Goal: Information Seeking & Learning: Learn about a topic

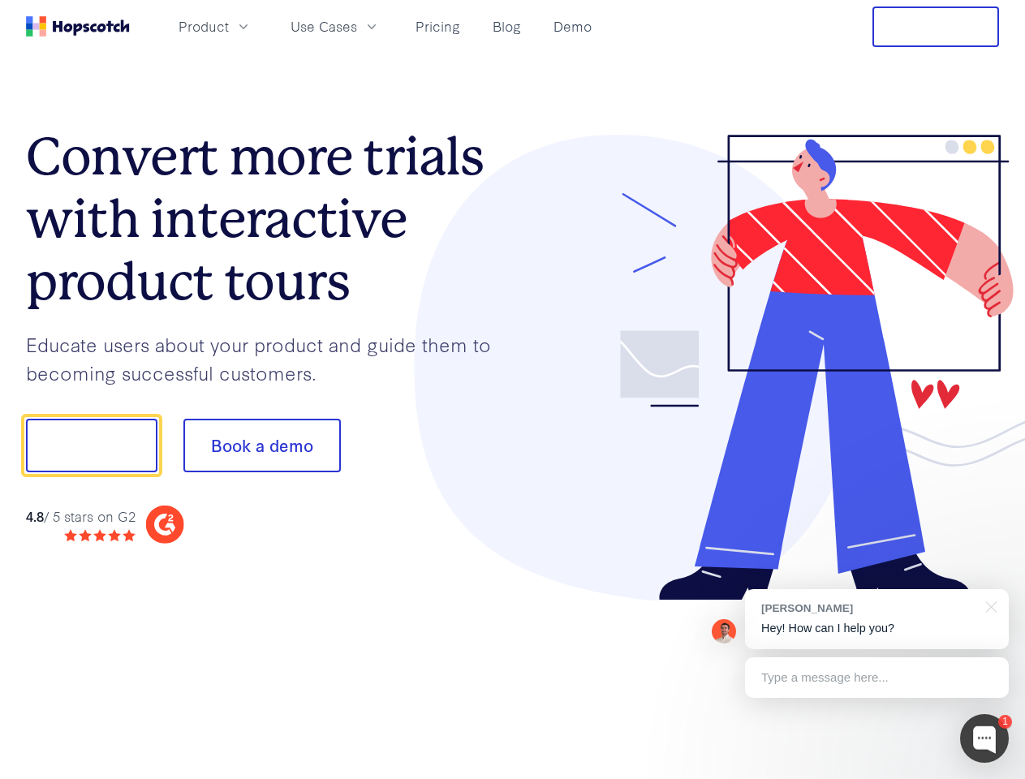
click at [513, 390] on div at bounding box center [756, 368] width 487 height 467
click at [229, 26] on span "Product" at bounding box center [204, 26] width 50 height 20
click at [357, 26] on span "Use Cases" at bounding box center [324, 26] width 67 height 20
click at [936, 27] on button "Free Trial" at bounding box center [936, 26] width 127 height 41
click at [91, 446] on button "Show me!" at bounding box center [91, 446] width 131 height 54
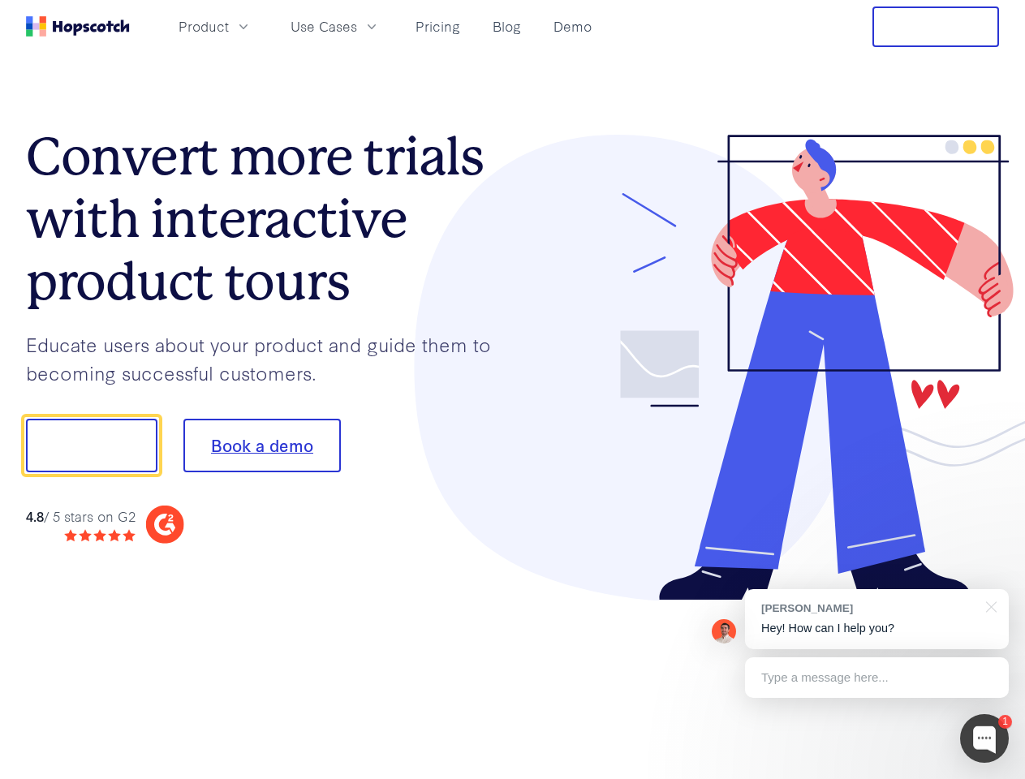
click at [261, 446] on button "Book a demo" at bounding box center [261, 446] width 157 height 54
click at [985, 739] on div at bounding box center [984, 738] width 49 height 49
click at [877, 619] on div "[PERSON_NAME] Hey! How can I help you?" at bounding box center [877, 619] width 264 height 60
click at [989, 778] on div "1 [PERSON_NAME] Hey! How can I help you? Type a message here... Free live chat …" at bounding box center [512, 779] width 1025 height 0
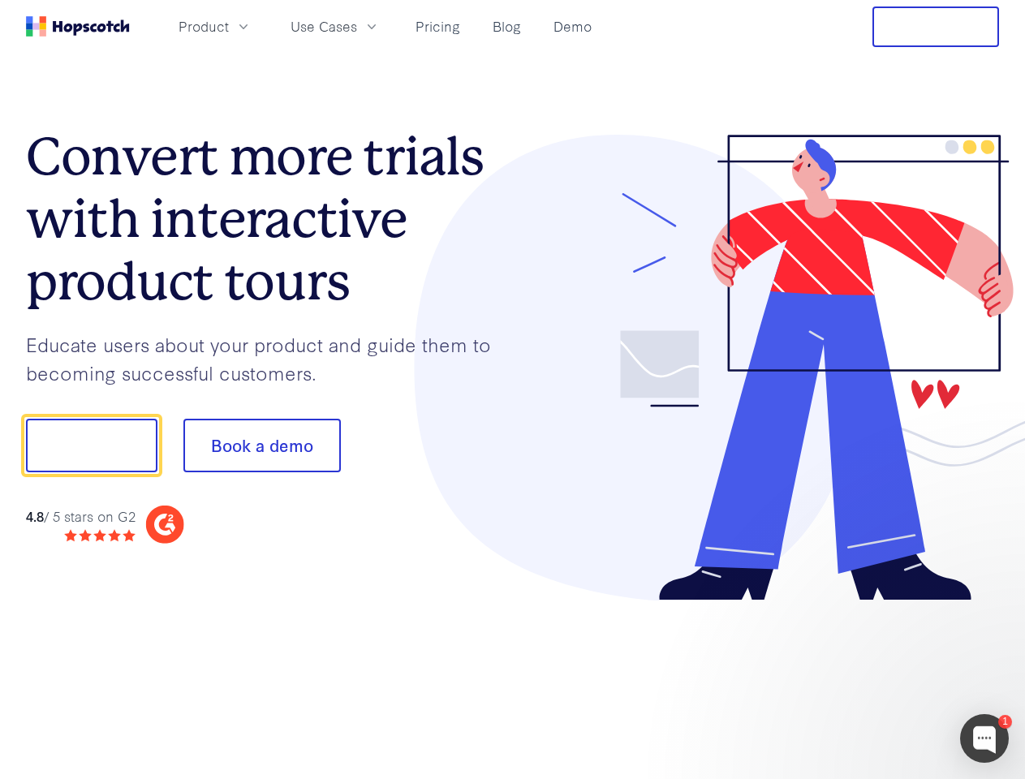
click at [877, 678] on div at bounding box center [857, 552] width 304 height 324
